Goal: Task Accomplishment & Management: Complete application form

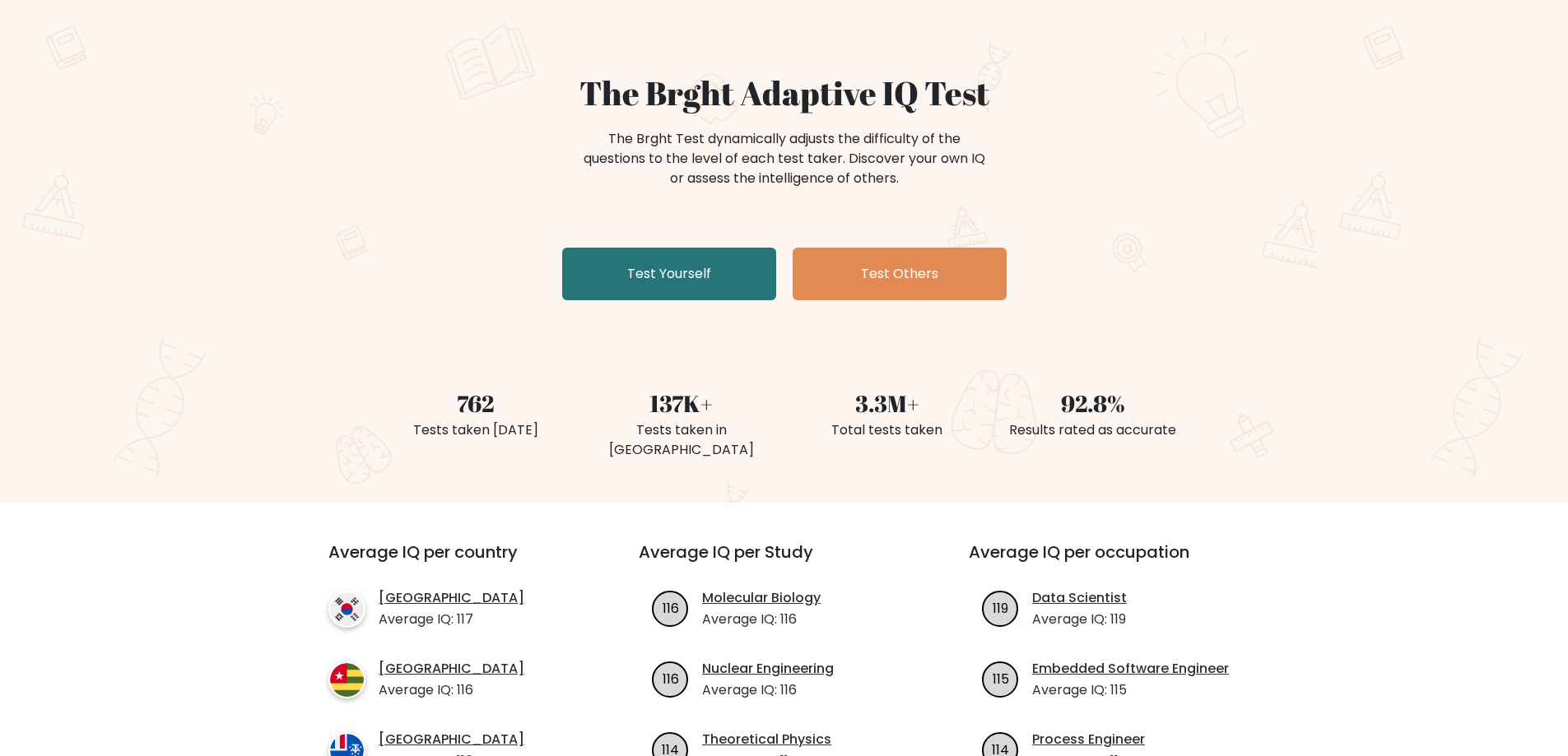
drag, startPoint x: 254, startPoint y: 248, endPoint x: 291, endPoint y: 378, distance: 135.2
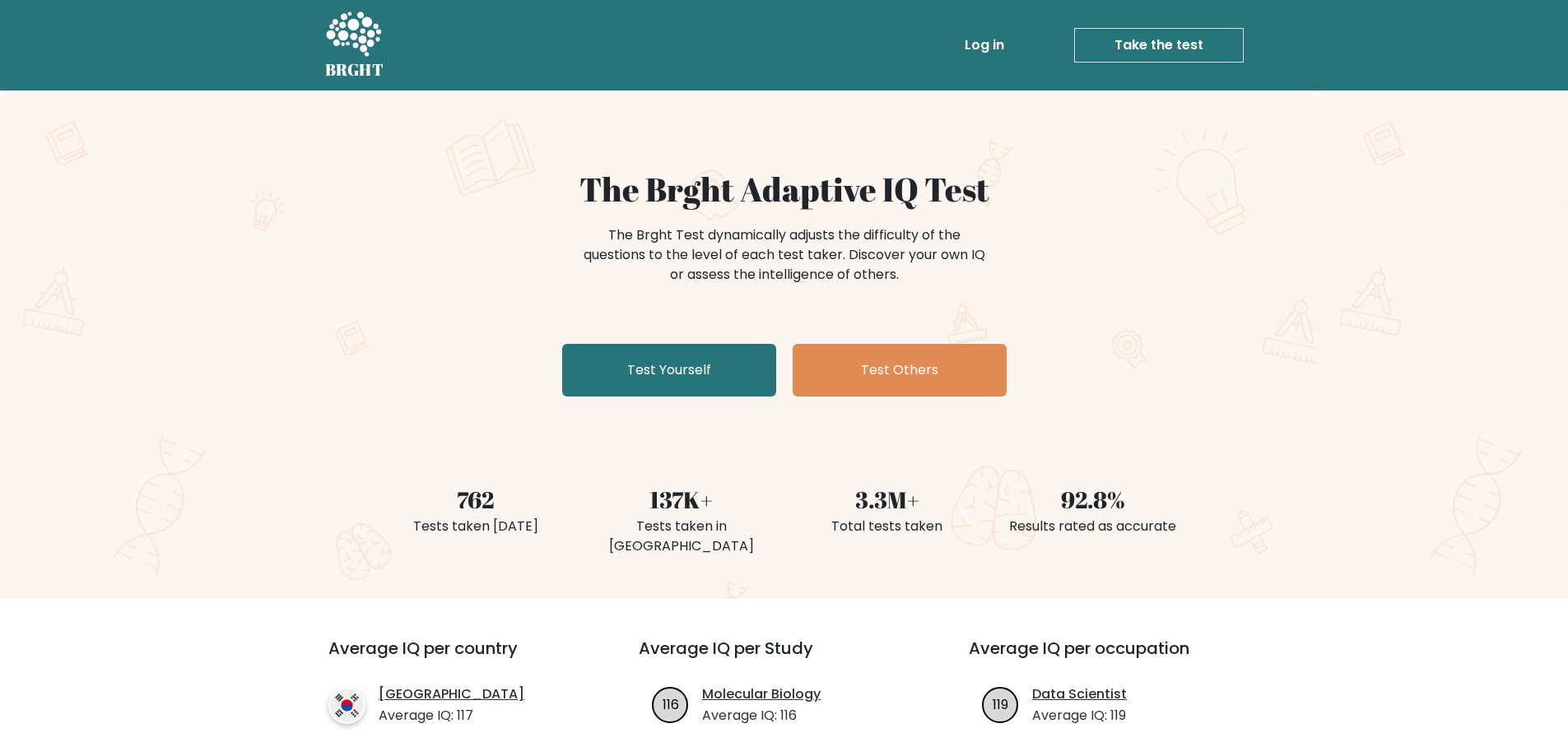
drag, startPoint x: 235, startPoint y: 222, endPoint x: 205, endPoint y: -11, distance: 234.9
click at [112, 311] on div "The Brght Adaptive IQ Test The Brght Test dynamically adjusts the difficulty of…" at bounding box center [784, 345] width 1568 height 508
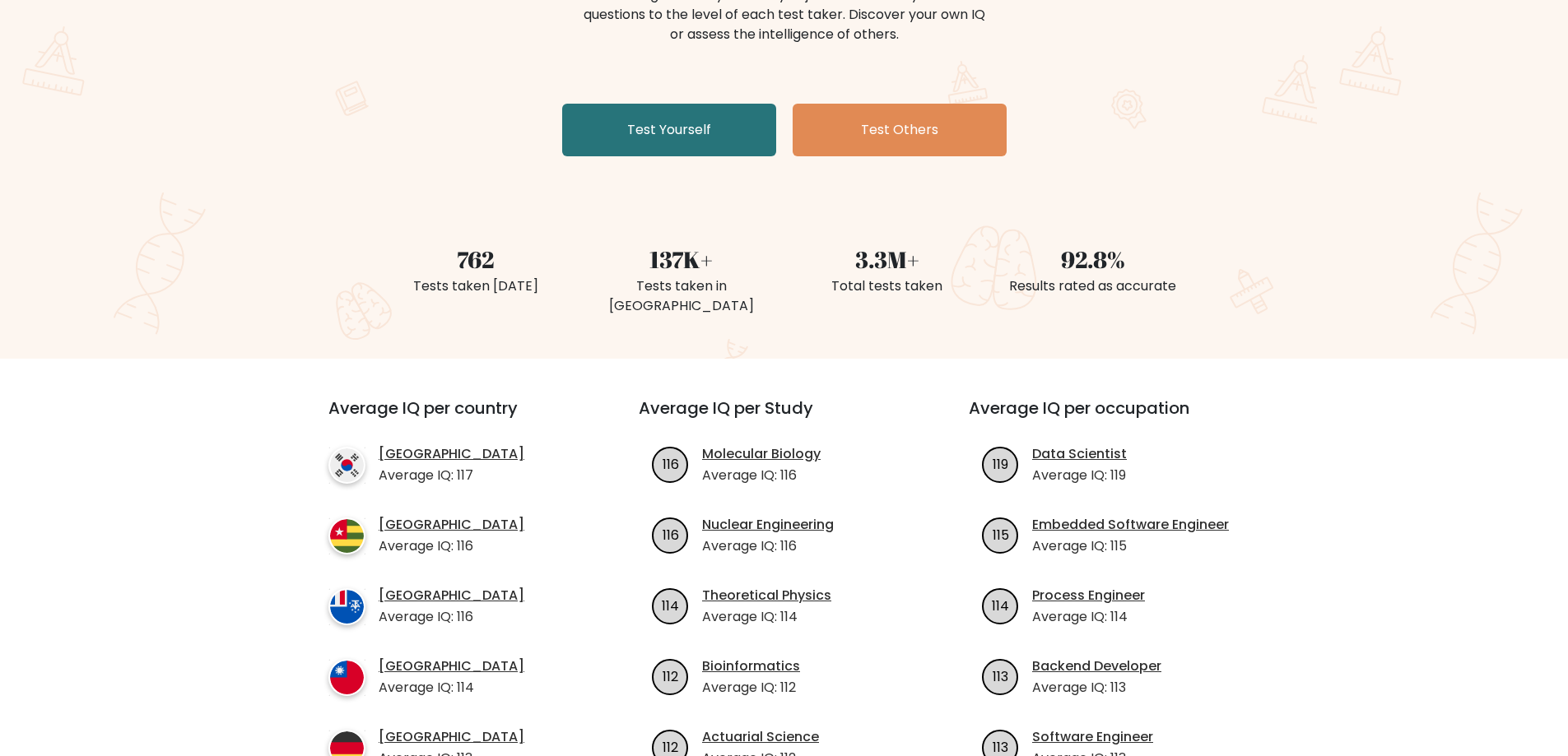
drag, startPoint x: 371, startPoint y: 493, endPoint x: 403, endPoint y: 605, distance: 116.5
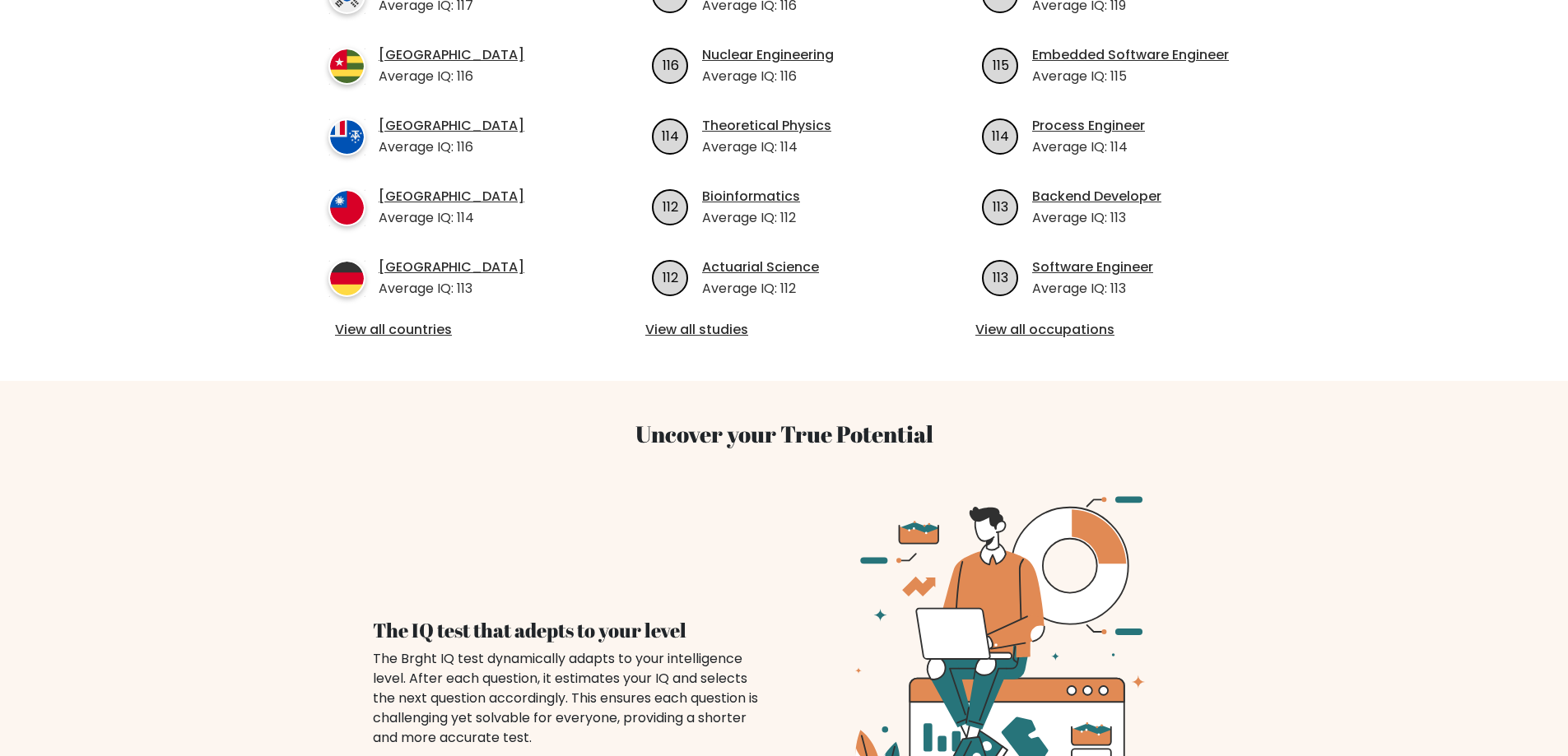
scroll to position [403, 0]
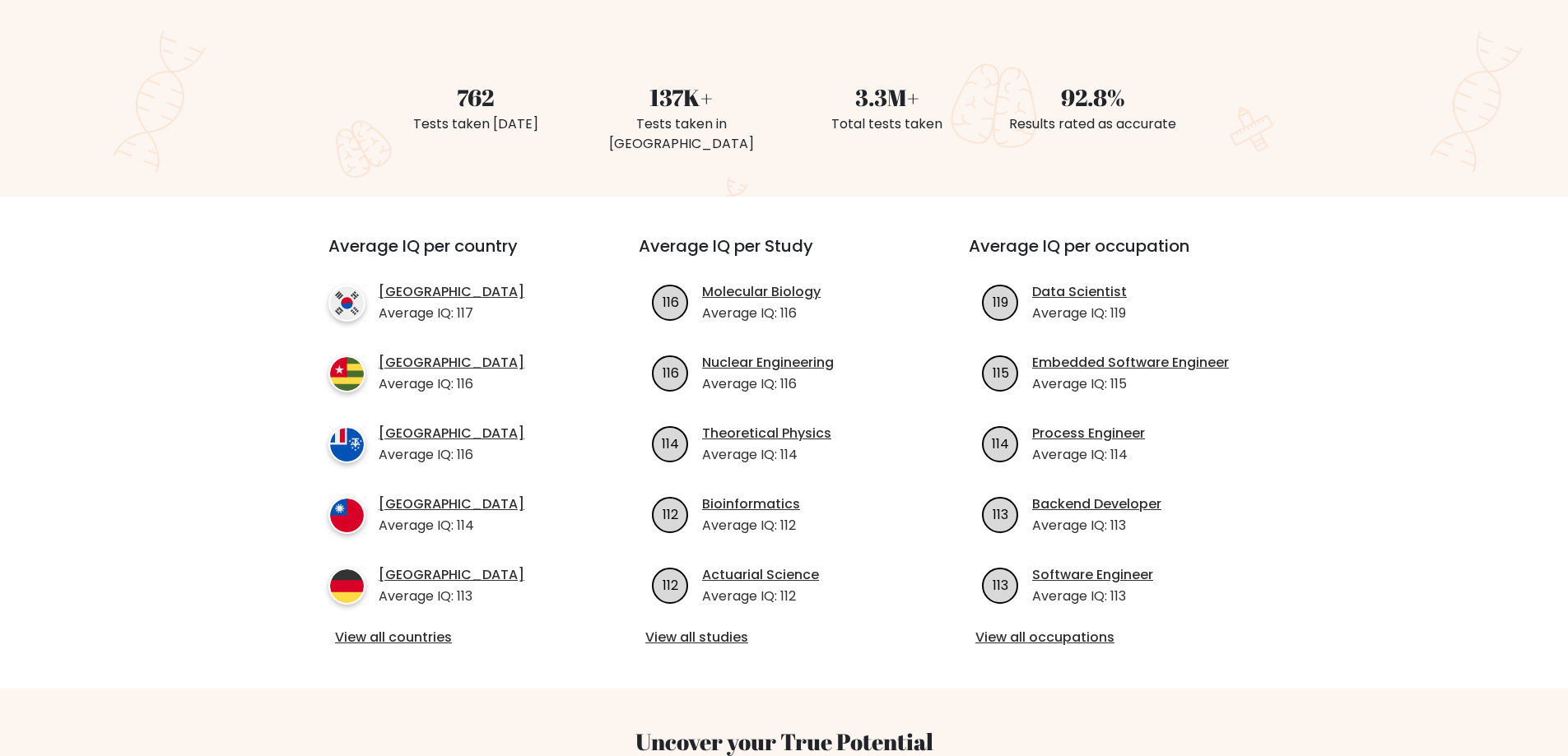
drag, startPoint x: 334, startPoint y: 472, endPoint x: 427, endPoint y: 157, distance: 328.4
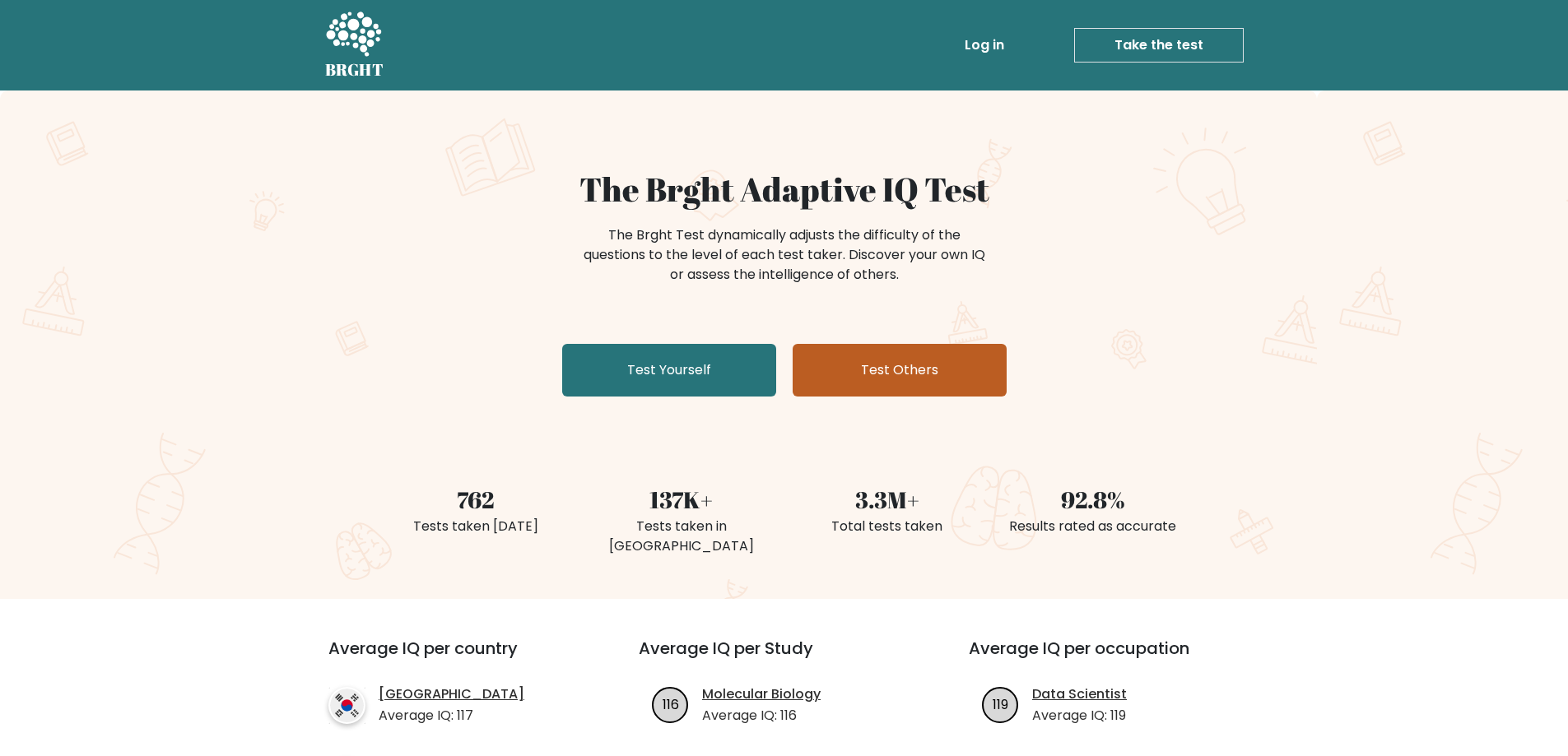
click at [831, 373] on link "Test Others" at bounding box center [899, 369] width 214 height 52
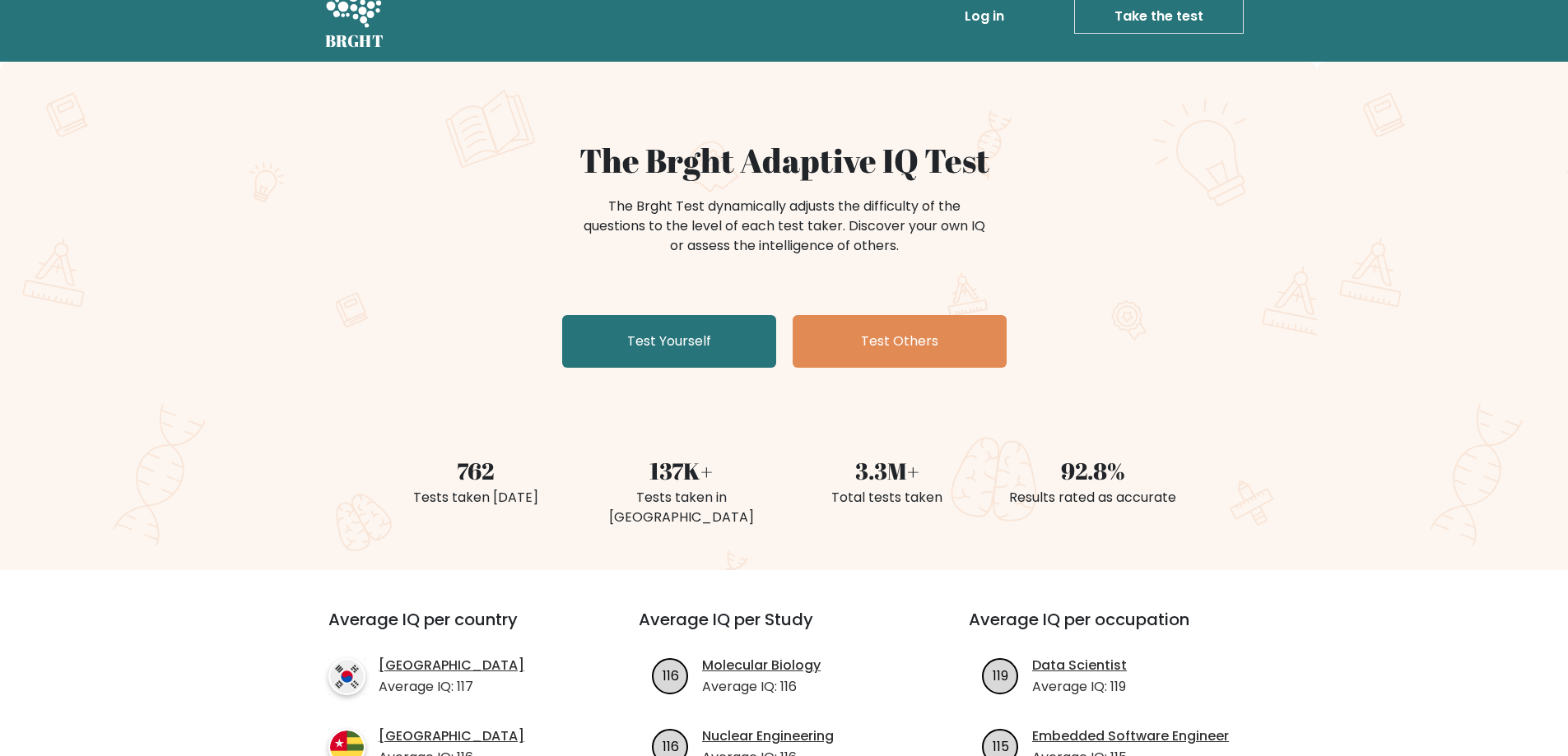
drag, startPoint x: 503, startPoint y: 212, endPoint x: 502, endPoint y: 305, distance: 93.0
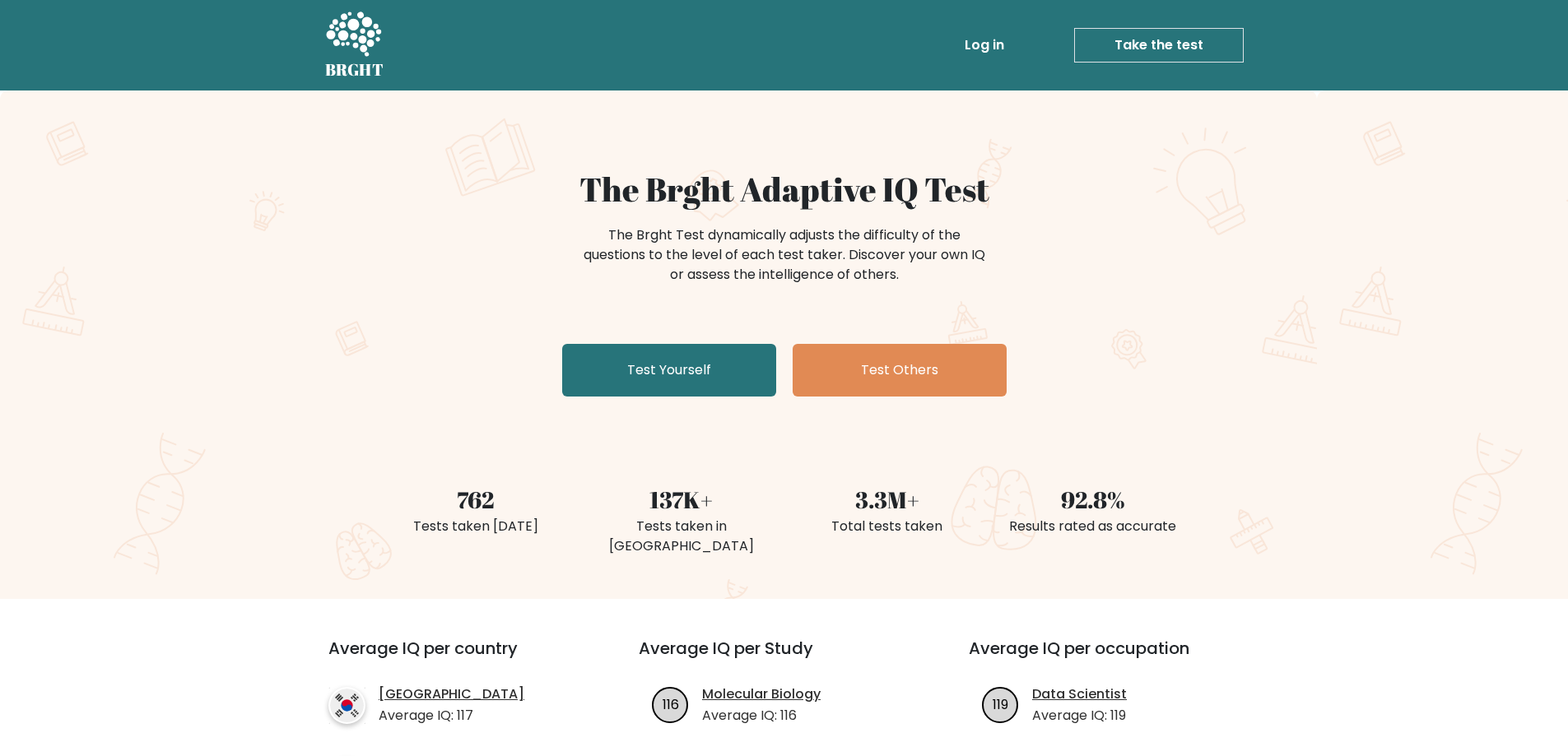
drag, startPoint x: 541, startPoint y: 338, endPoint x: 491, endPoint y: 109, distance: 234.4
click at [679, 352] on link "Test Yourself" at bounding box center [669, 369] width 214 height 52
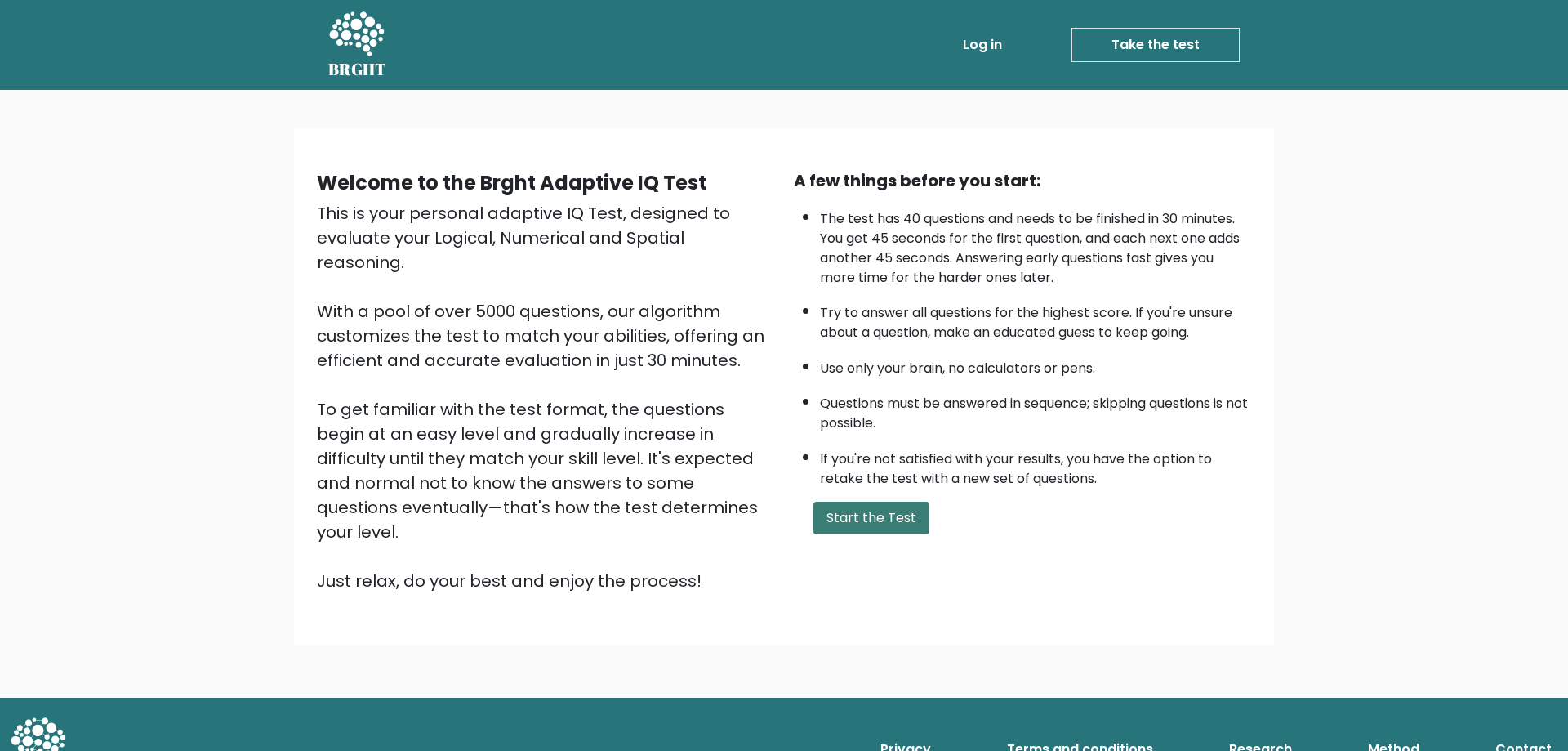
click at [888, 524] on button "Start the Test" at bounding box center [871, 517] width 116 height 32
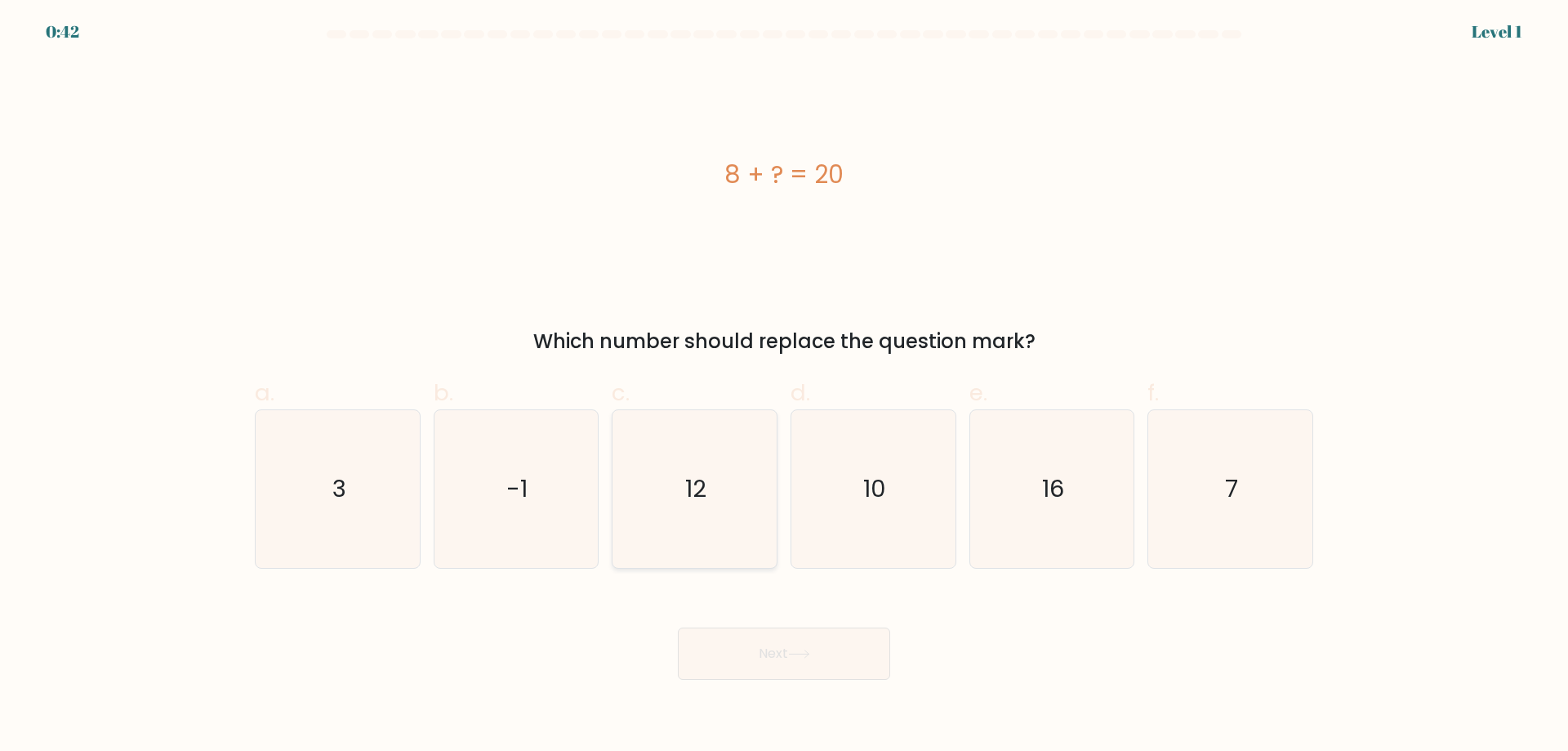
click at [713, 485] on icon "12" at bounding box center [694, 488] width 157 height 157
click at [784, 386] on input "c. 12" at bounding box center [784, 380] width 1 height 11
radio input "true"
click at [826, 688] on body "0:41 Level 1 a." at bounding box center [784, 376] width 1568 height 751
click at [825, 669] on button "Next" at bounding box center [784, 653] width 212 height 52
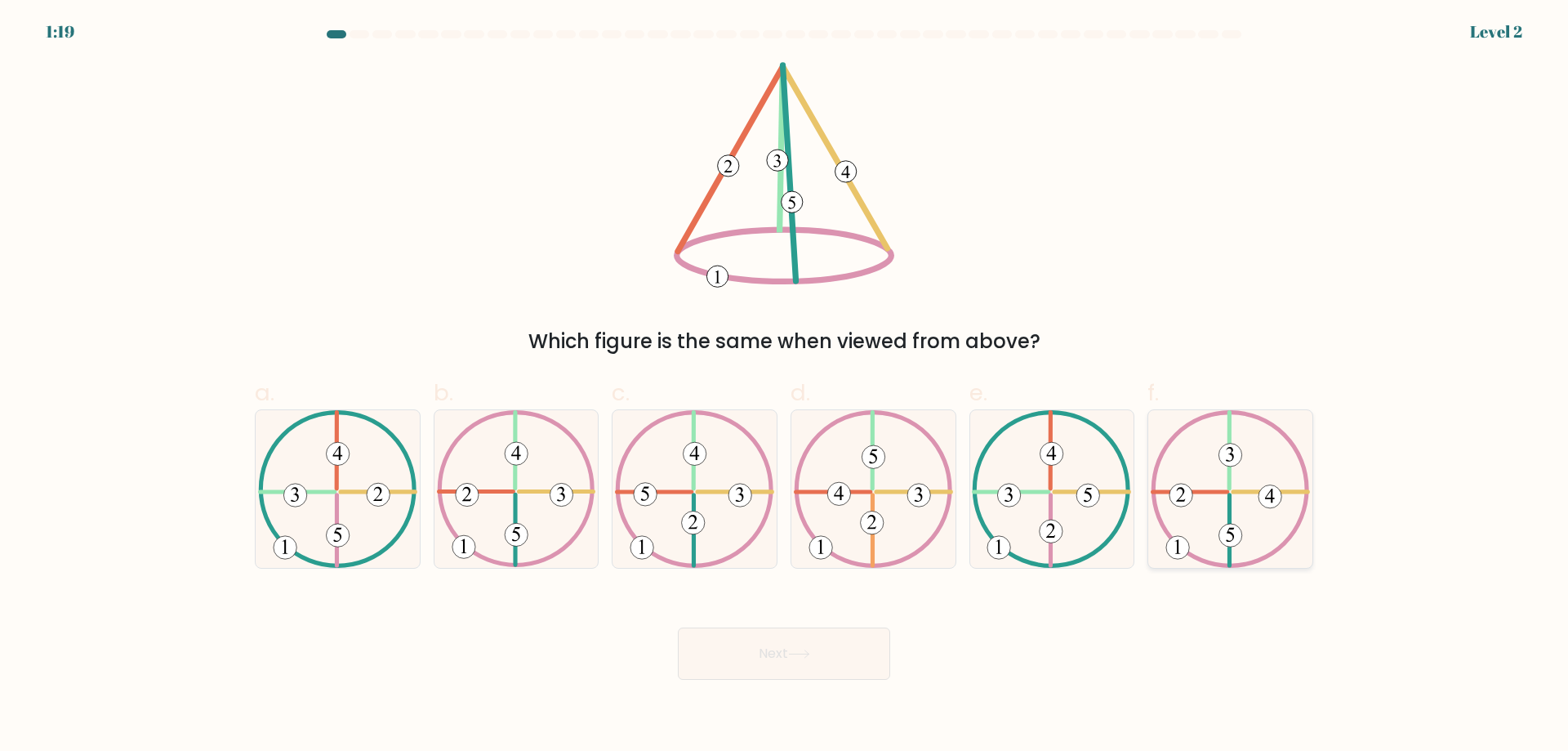
click at [1253, 508] on icon at bounding box center [1230, 488] width 159 height 157
click at [785, 386] on input "f." at bounding box center [784, 380] width 1 height 11
radio input "true"
click at [803, 656] on icon at bounding box center [799, 653] width 22 height 9
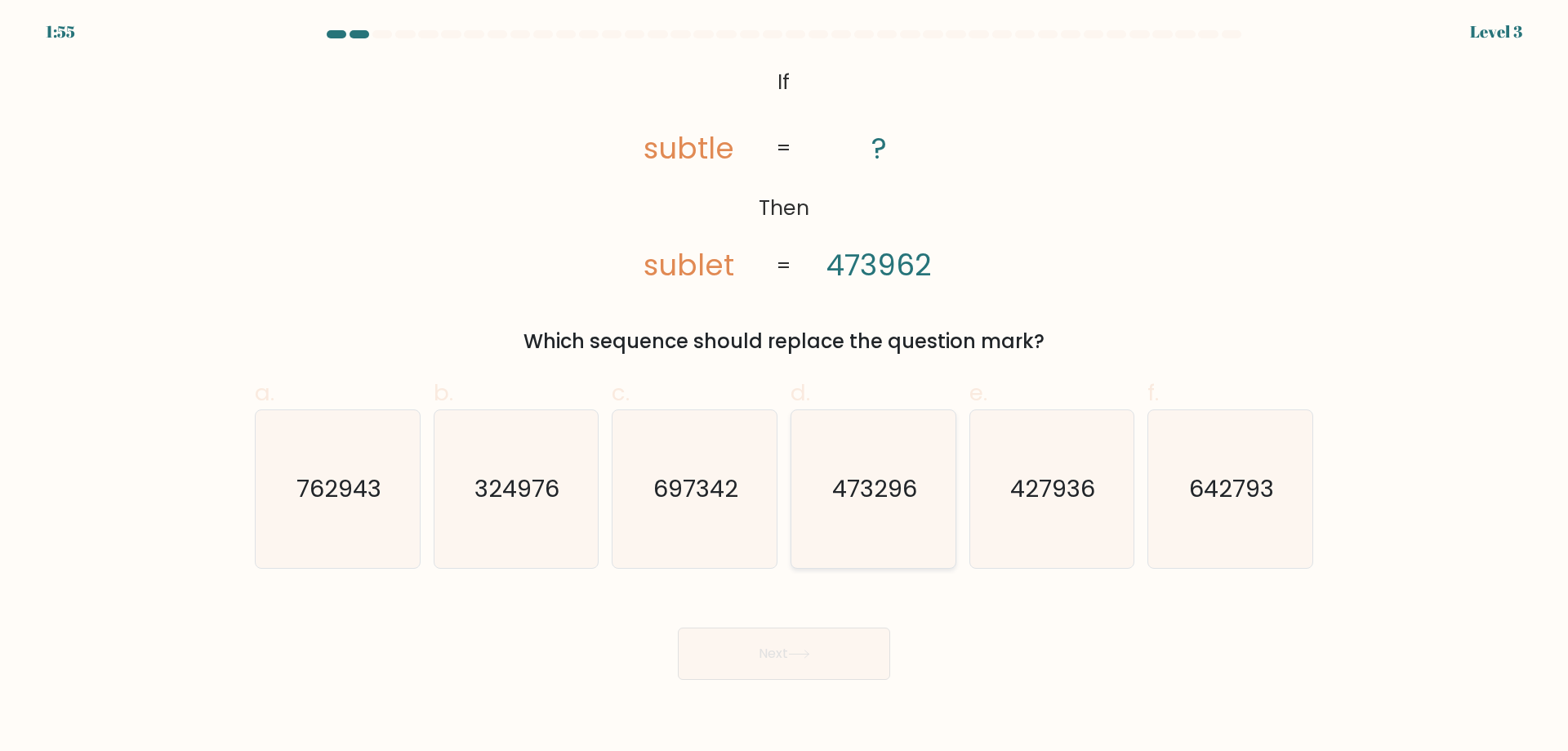
click at [905, 498] on text "473296" at bounding box center [875, 488] width 85 height 32
click at [785, 386] on input "d. 473296" at bounding box center [784, 380] width 1 height 11
radio input "true"
click at [857, 637] on button "Next" at bounding box center [784, 653] width 212 height 52
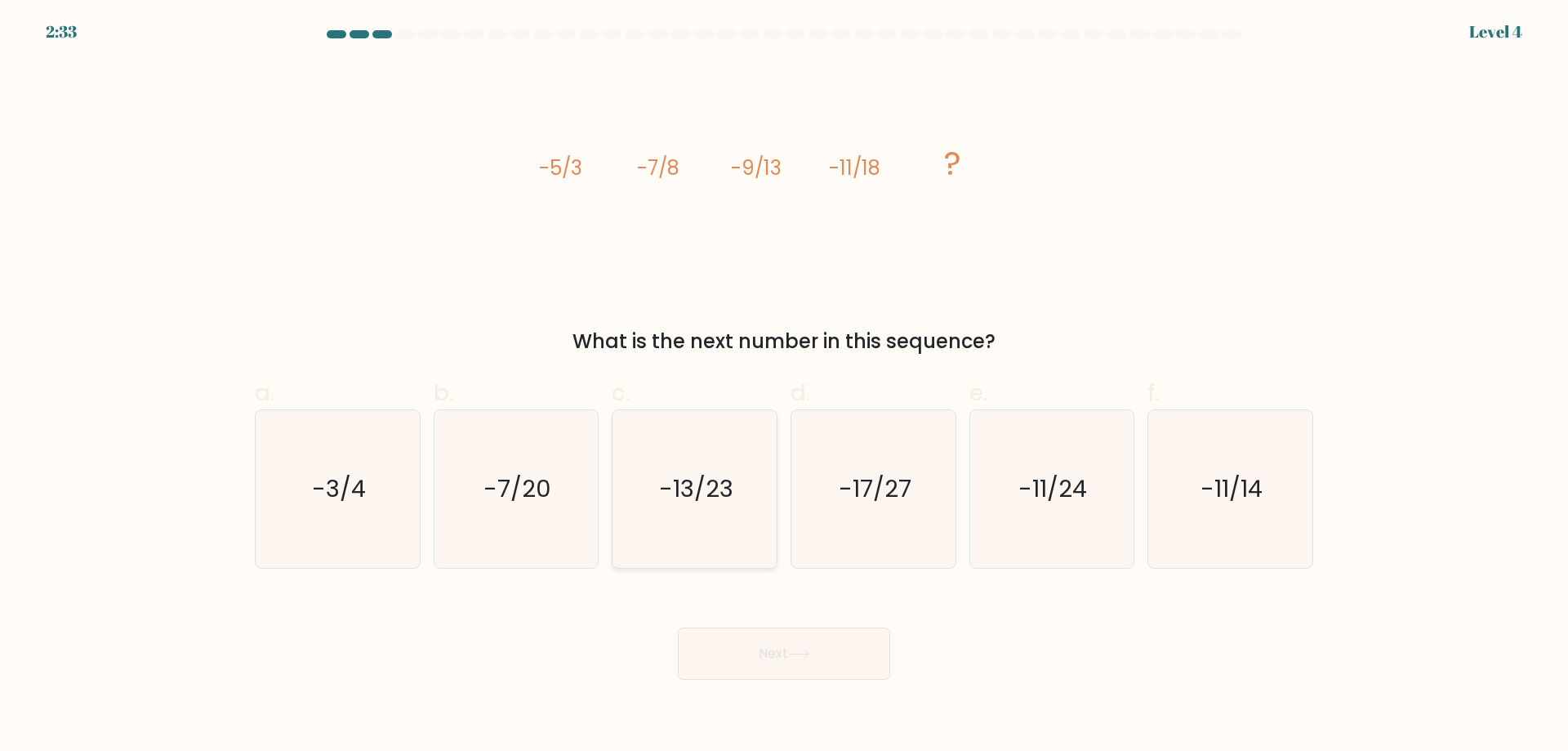
click at [729, 505] on icon "-13/23" at bounding box center [694, 488] width 157 height 157
click at [784, 386] on input "c. -13/23" at bounding box center [784, 380] width 1 height 11
radio input "true"
click at [807, 645] on button "Next" at bounding box center [784, 653] width 212 height 52
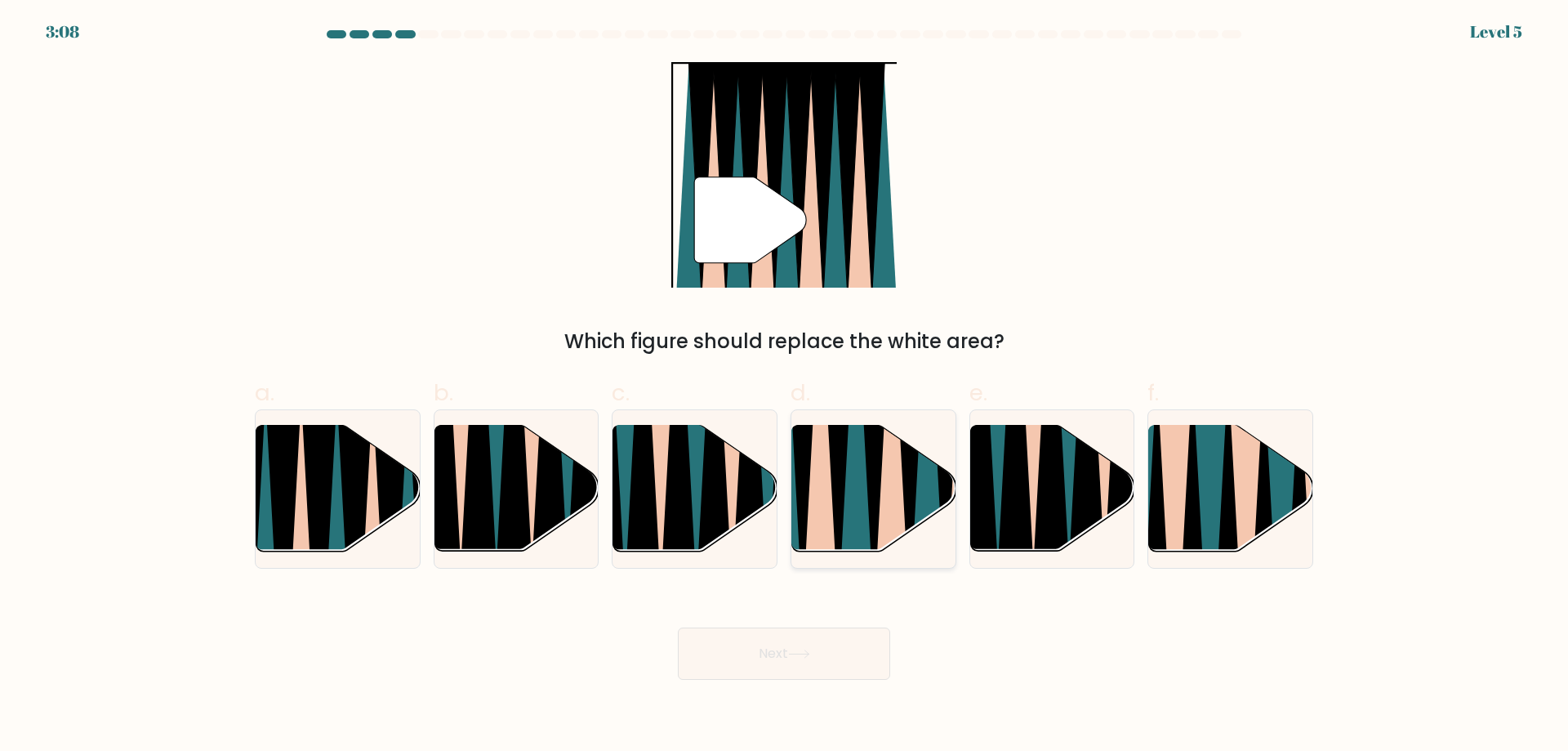
click at [871, 509] on icon at bounding box center [874, 423] width 37 height 329
click at [785, 386] on input "d." at bounding box center [784, 380] width 1 height 11
radio input "true"
click at [803, 674] on button "Next" at bounding box center [784, 653] width 212 height 52
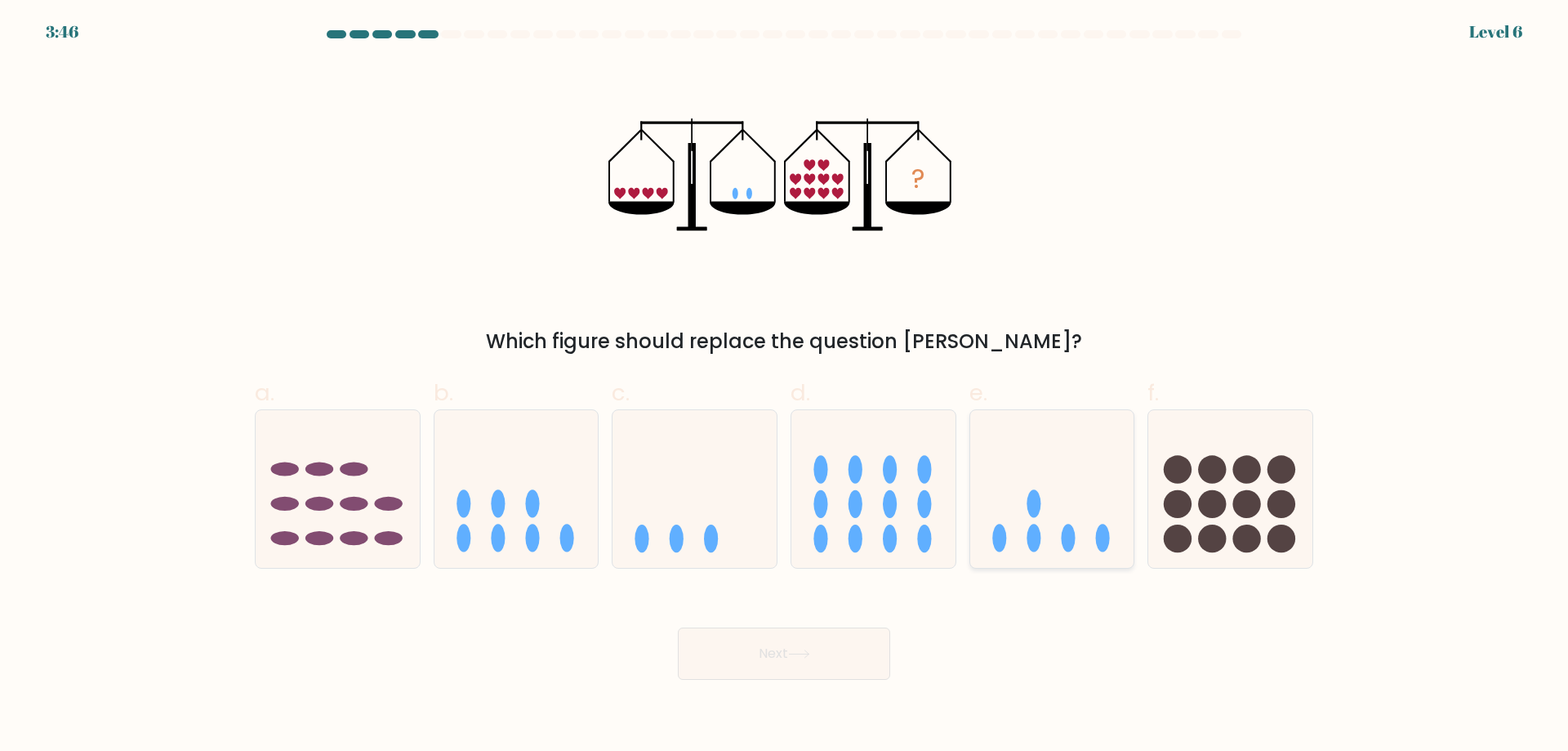
click at [1036, 521] on icon at bounding box center [1053, 488] width 164 height 136
click at [785, 386] on input "e." at bounding box center [784, 380] width 1 height 11
radio input "true"
click at [835, 645] on button "Next" at bounding box center [784, 653] width 212 height 52
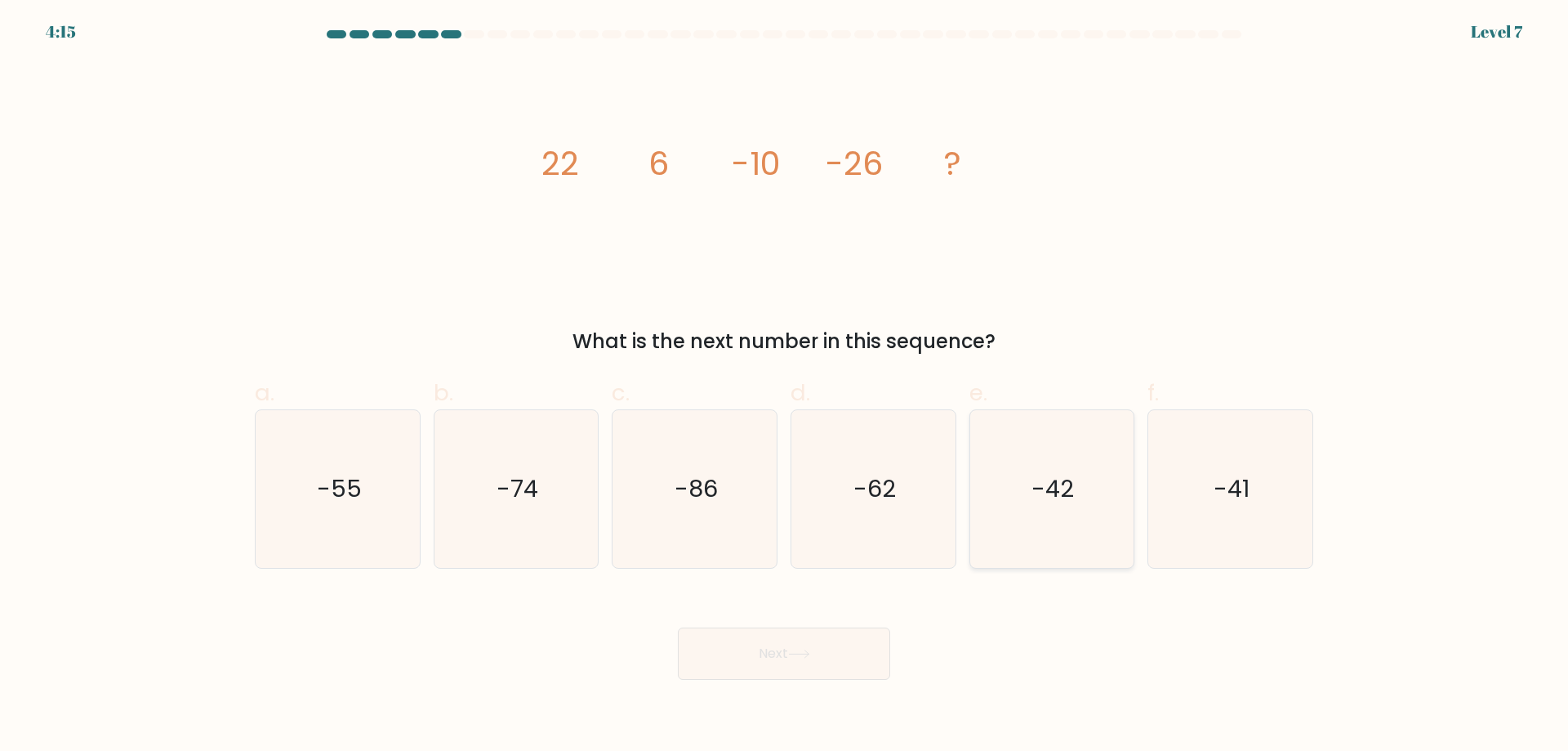
click at [1033, 528] on icon "-42" at bounding box center [1051, 488] width 157 height 157
click at [785, 386] on input "e. -42" at bounding box center [784, 380] width 1 height 11
radio input "true"
click at [816, 618] on div "Next" at bounding box center [784, 635] width 1078 height 92
click at [796, 646] on button "Next" at bounding box center [784, 653] width 212 height 52
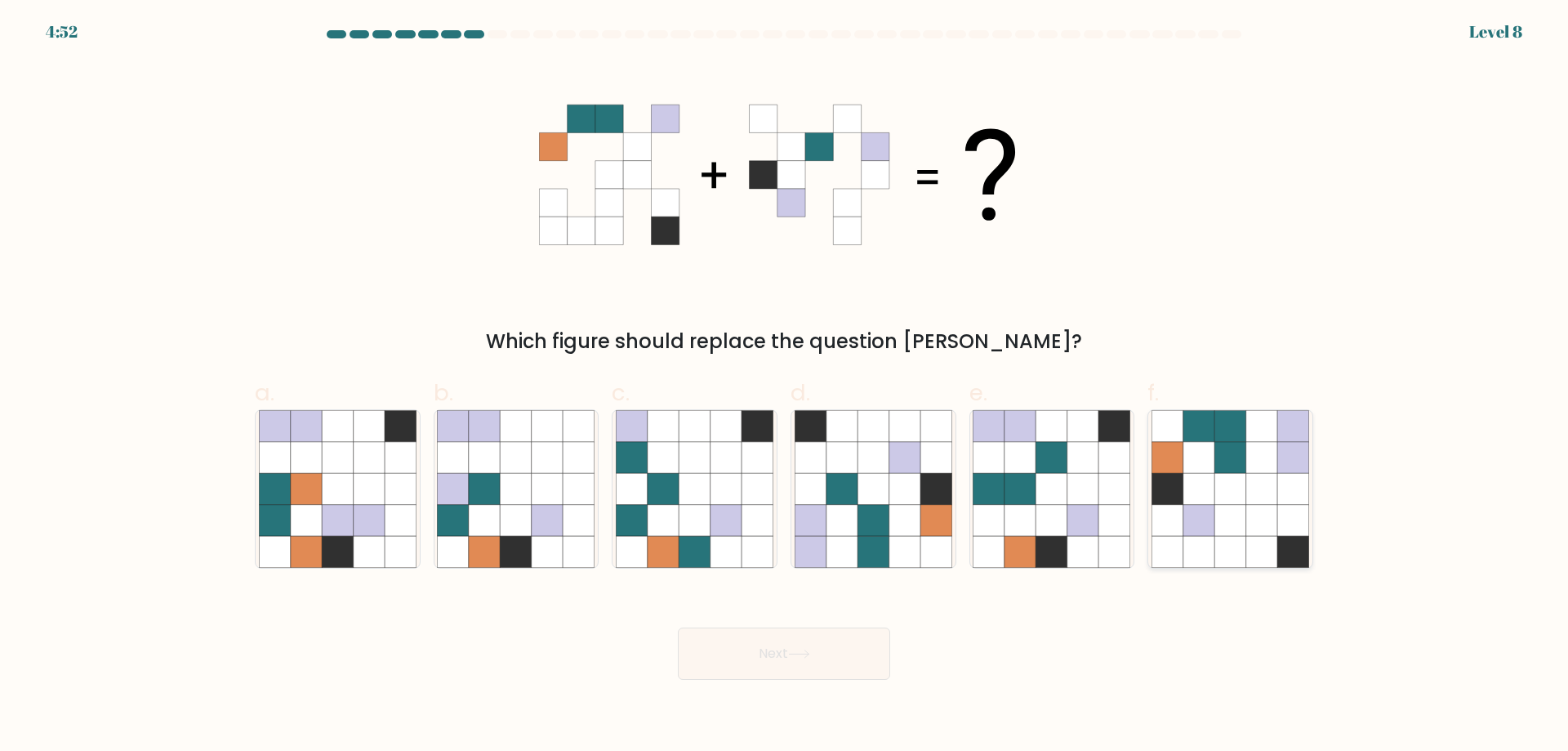
click at [1179, 524] on icon at bounding box center [1167, 520] width 31 height 31
click at [785, 386] on input "f." at bounding box center [784, 380] width 1 height 11
radio input "true"
click at [790, 639] on button "Next" at bounding box center [784, 653] width 212 height 52
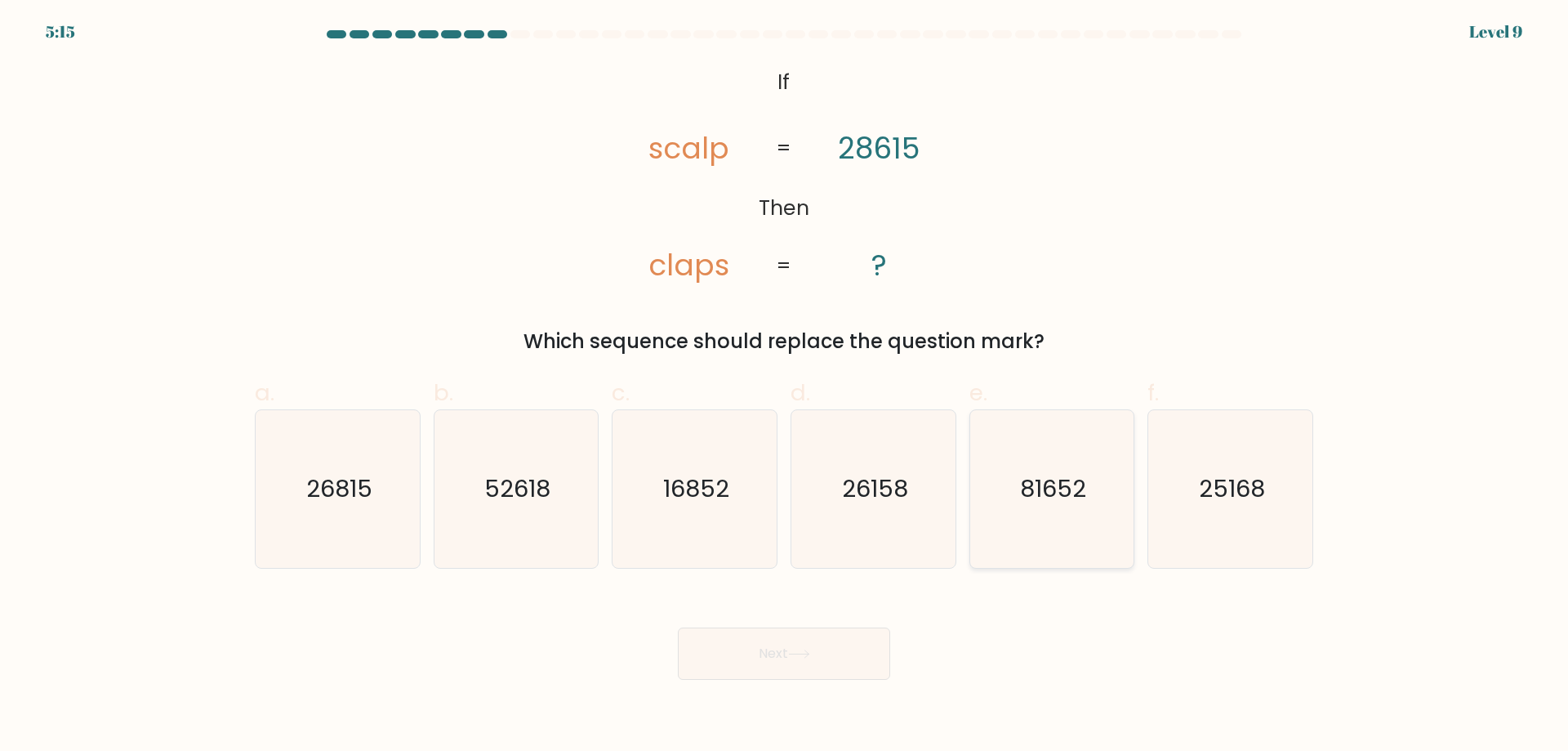
click at [1001, 508] on icon "81652" at bounding box center [1051, 488] width 157 height 157
click at [785, 386] on input "e. 81652" at bounding box center [784, 380] width 1 height 11
radio input "true"
click at [814, 617] on div "Next" at bounding box center [784, 635] width 1078 height 92
click at [813, 645] on button "Next" at bounding box center [784, 653] width 212 height 52
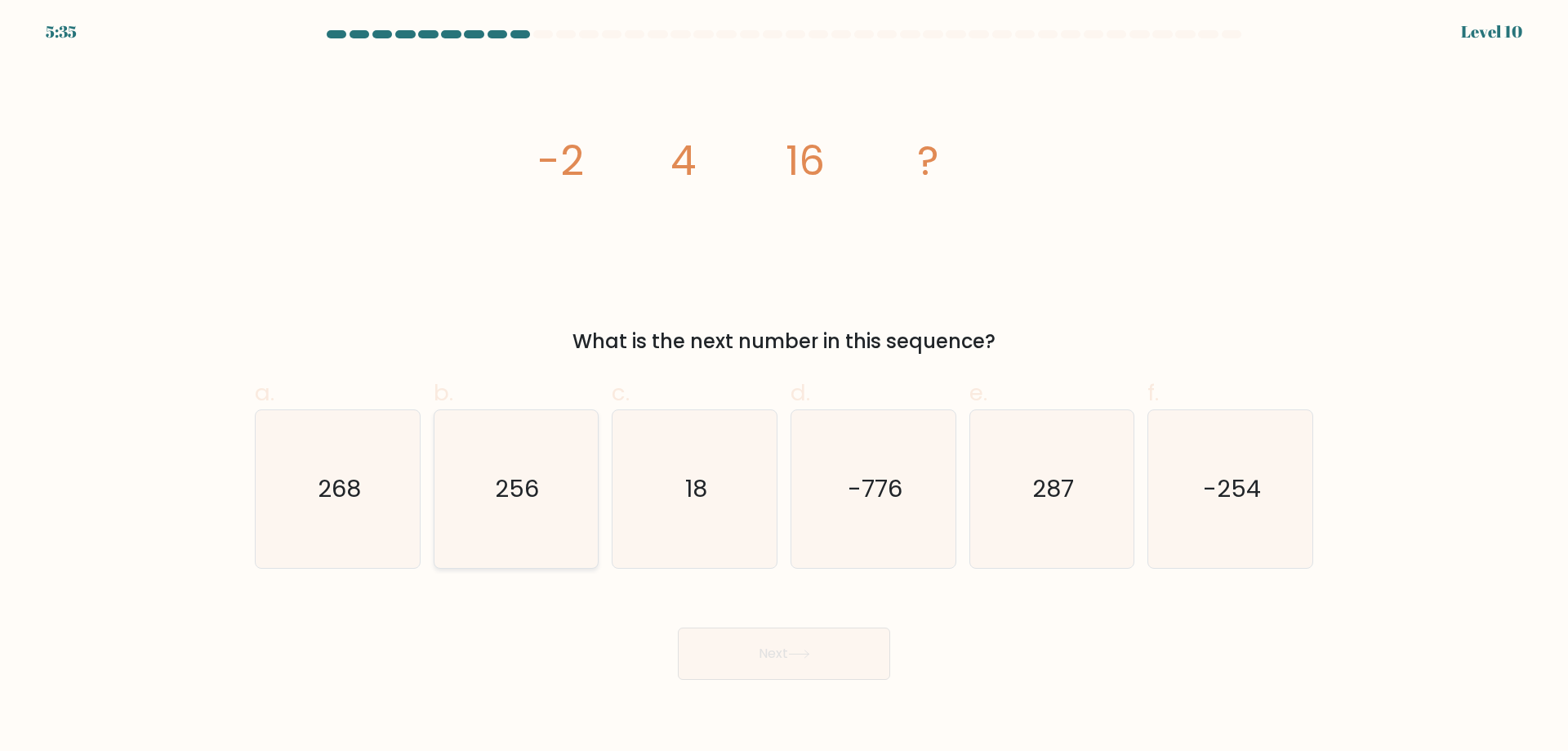
click at [498, 484] on text "256" at bounding box center [517, 488] width 44 height 32
click at [784, 386] on input "b. 256" at bounding box center [784, 380] width 1 height 11
radio input "true"
click at [784, 654] on button "Next" at bounding box center [784, 653] width 212 height 52
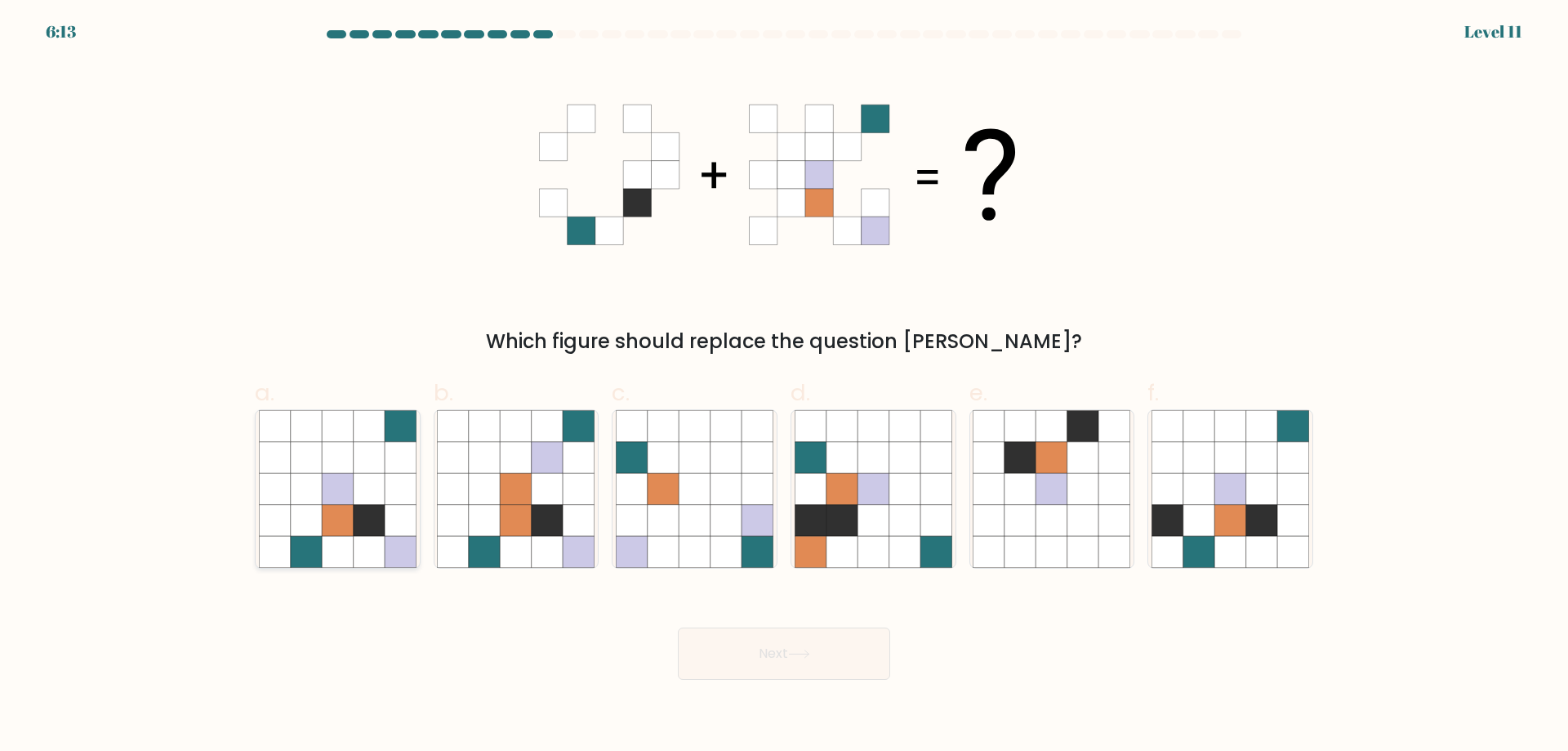
click at [383, 513] on icon at bounding box center [370, 520] width 31 height 31
click at [784, 386] on input "a." at bounding box center [784, 380] width 1 height 11
radio input "true"
click at [762, 658] on button "Next" at bounding box center [784, 653] width 212 height 52
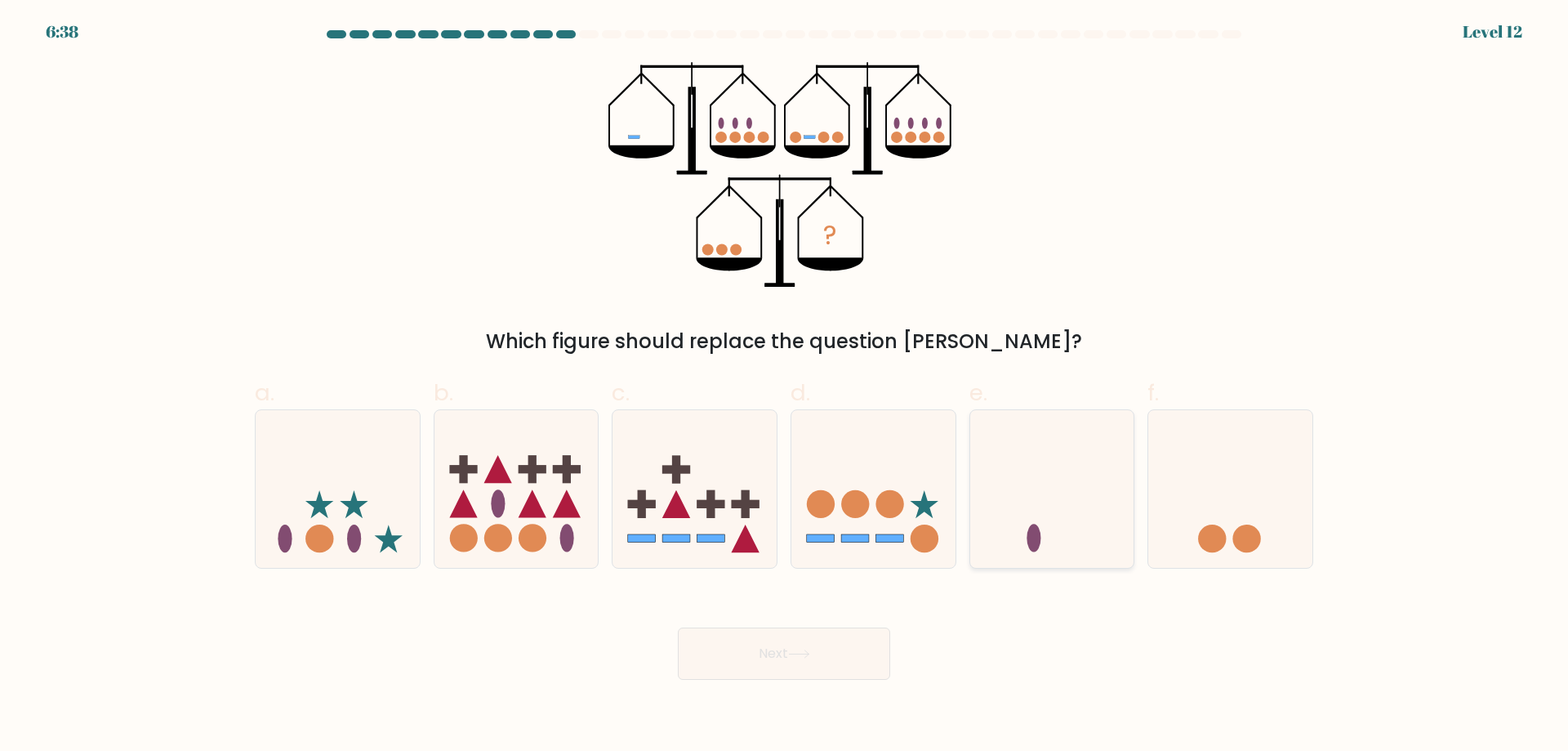
click at [1080, 524] on icon at bounding box center [1053, 488] width 164 height 136
click at [785, 386] on input "e." at bounding box center [784, 380] width 1 height 11
radio input "true"
click at [808, 654] on icon at bounding box center [799, 653] width 22 height 9
